Goal: Find contact information: Find contact information

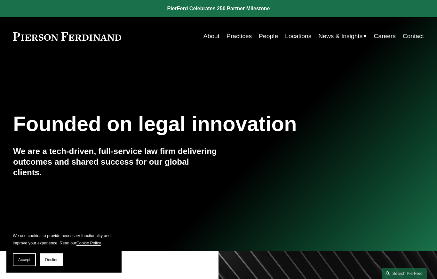
click at [301, 38] on link "Locations" at bounding box center [298, 36] width 26 height 12
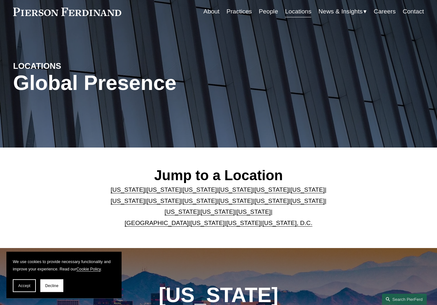
scroll to position [25, 0]
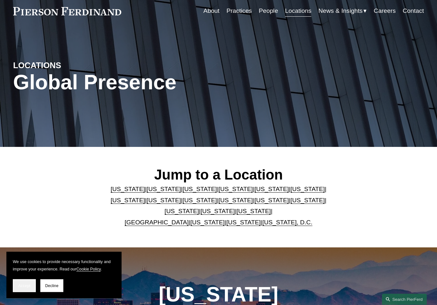
click at [22, 278] on span "Accept" at bounding box center [24, 285] width 12 height 4
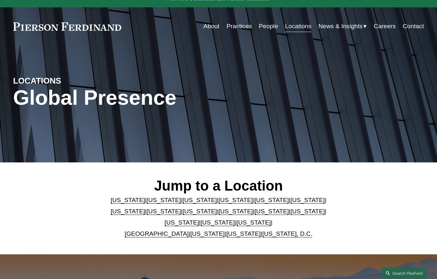
scroll to position [0, 0]
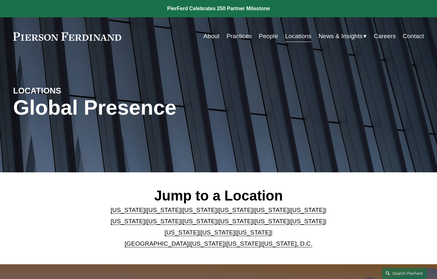
click at [267, 36] on link "People" at bounding box center [268, 36] width 19 height 12
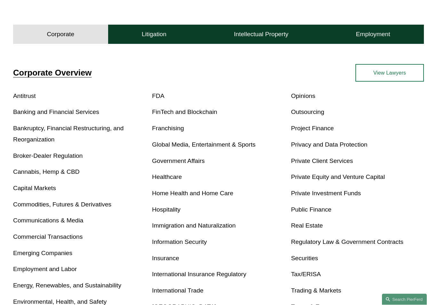
scroll to position [176, 0]
click at [340, 164] on link "Private Client Services" at bounding box center [322, 160] width 62 height 7
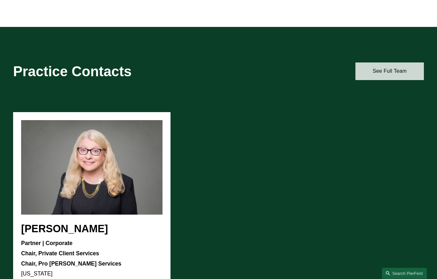
scroll to position [461, 0]
click at [402, 62] on link "See Full Team" at bounding box center [389, 71] width 68 height 18
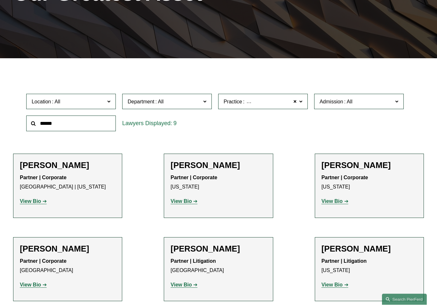
scroll to position [114, 0]
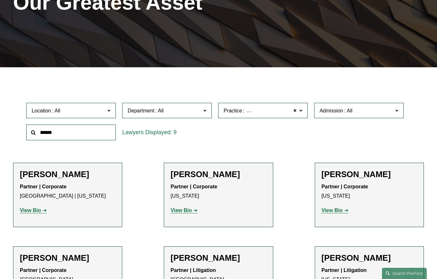
scroll to position [93, 0]
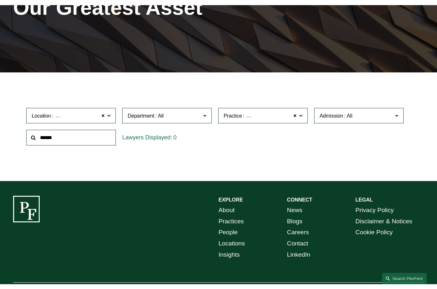
scroll to position [902, 0]
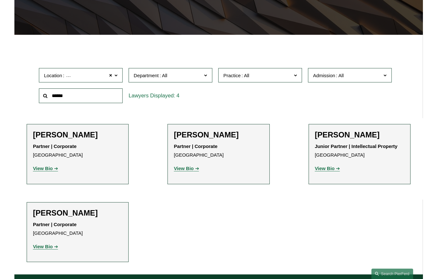
scroll to position [154, 0]
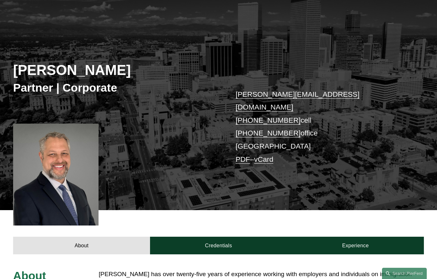
scroll to position [25, 0]
